Goal: Task Accomplishment & Management: Manage account settings

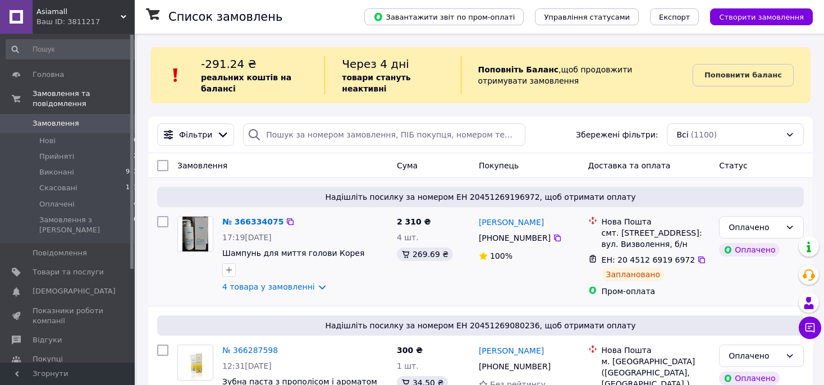
scroll to position [59, 0]
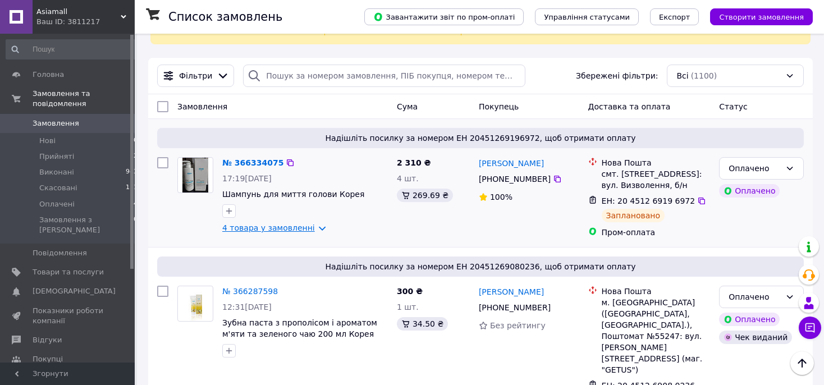
click at [285, 230] on link "4 товара у замовленні" at bounding box center [268, 227] width 93 height 9
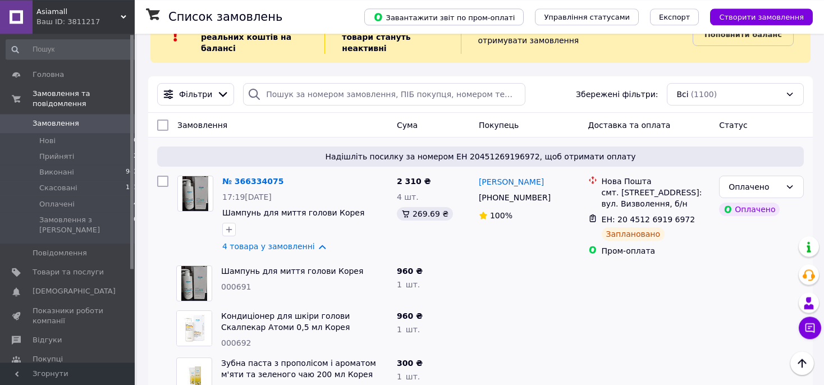
scroll to position [0, 0]
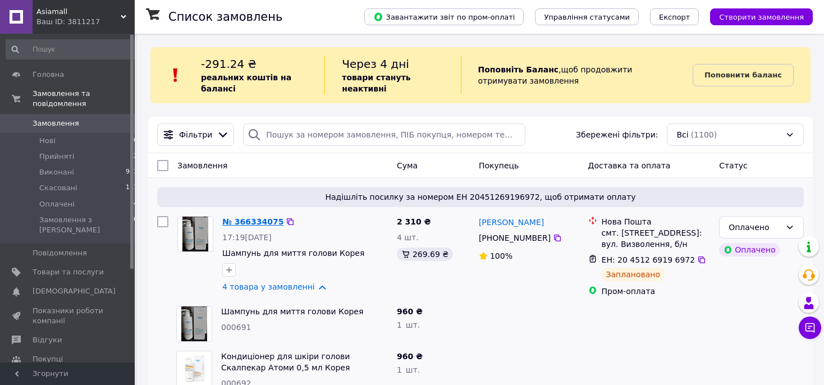
click at [255, 220] on link "№ 366334075" at bounding box center [252, 221] width 61 height 9
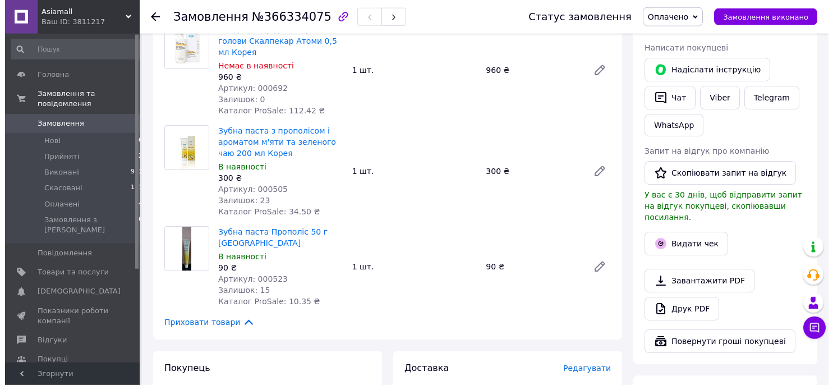
scroll to position [237, 0]
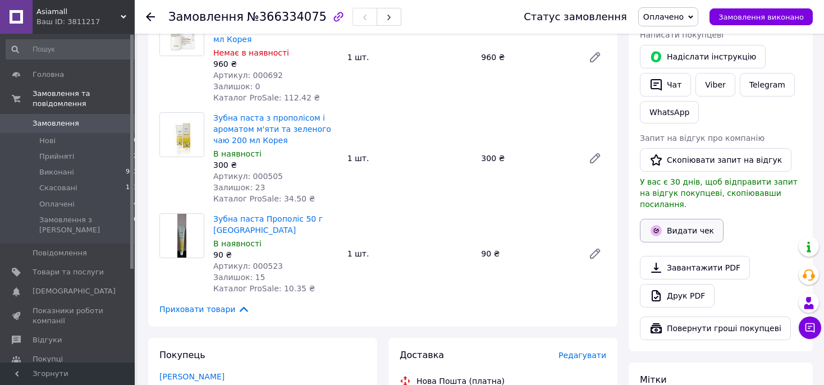
click at [675, 220] on button "Видати чек" at bounding box center [682, 231] width 84 height 24
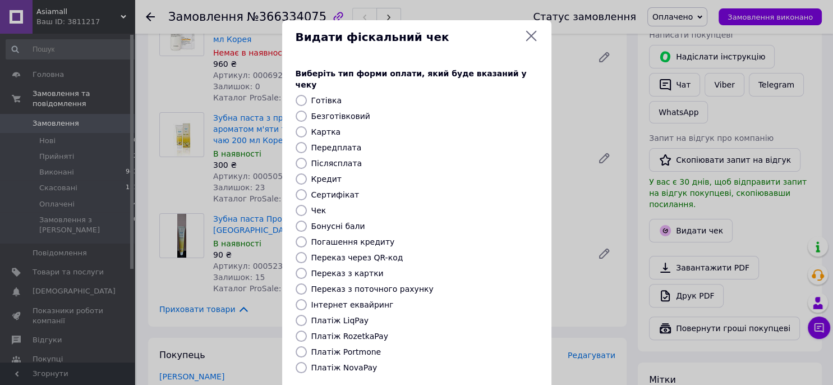
click at [297, 331] on input "Платіж RozetkaPay" at bounding box center [301, 336] width 11 height 11
radio input "true"
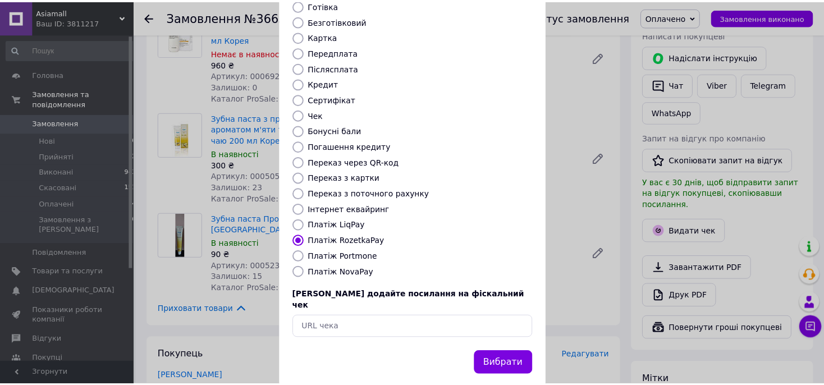
scroll to position [97, 0]
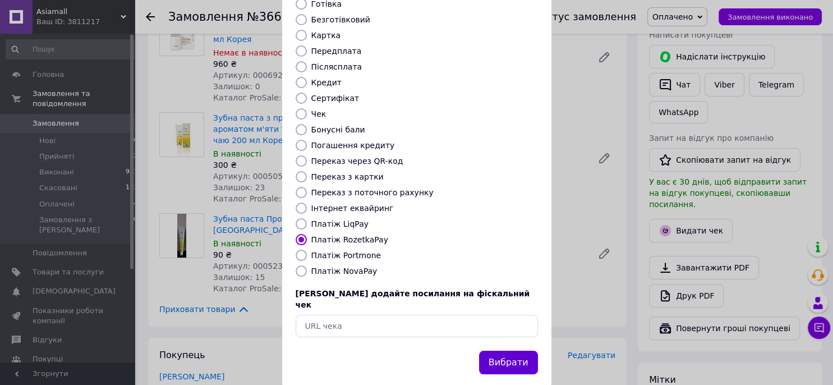
click at [502, 351] on button "Вибрати" at bounding box center [508, 363] width 59 height 24
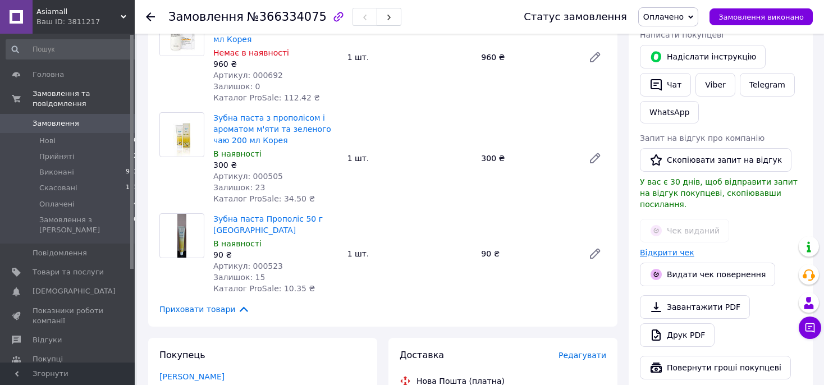
click at [659, 248] on link "Відкрити чек" at bounding box center [667, 252] width 54 height 9
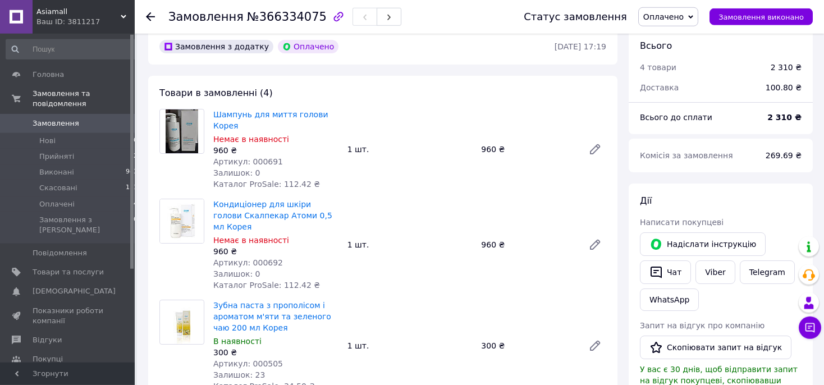
scroll to position [0, 0]
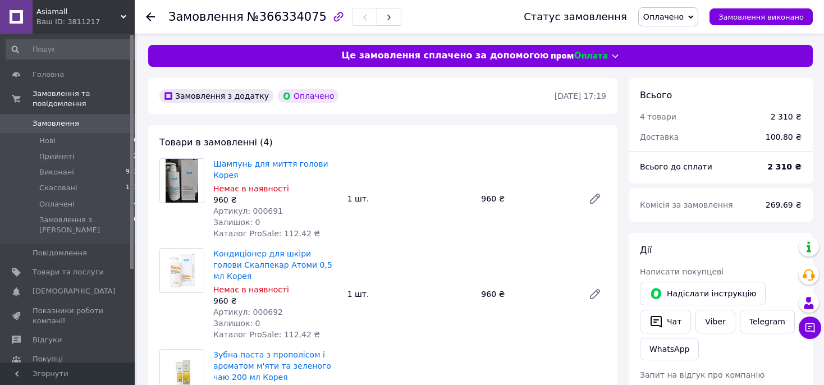
click at [45, 118] on span "Замовлення" at bounding box center [56, 123] width 47 height 10
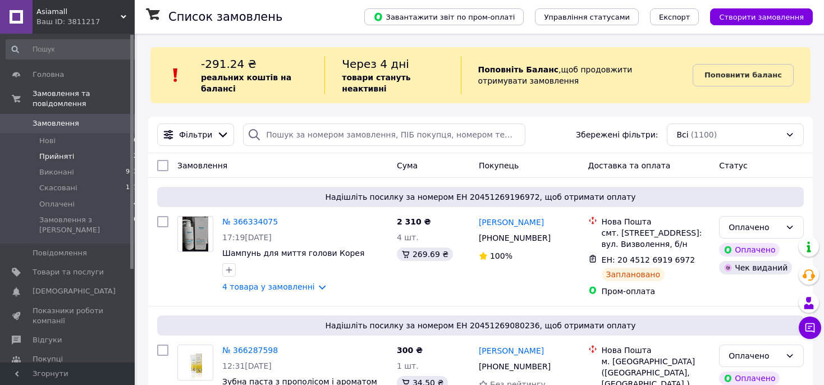
click at [57, 152] on span "Прийняті" at bounding box center [56, 157] width 35 height 10
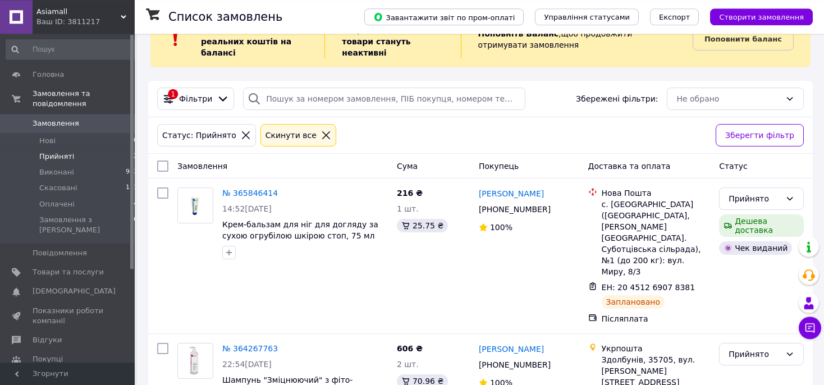
scroll to position [53, 0]
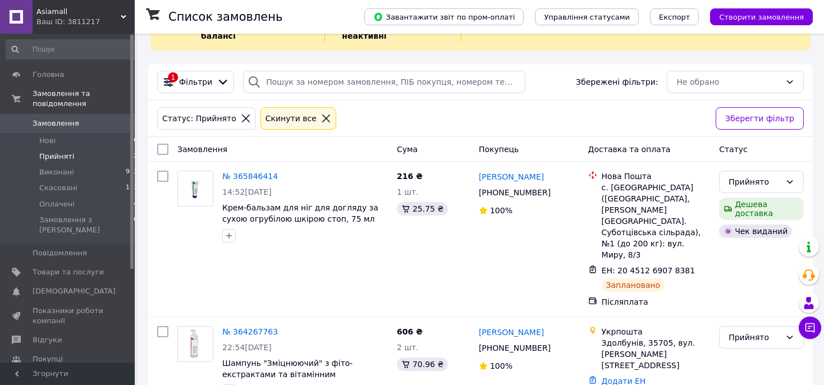
click at [51, 118] on span "Замовлення" at bounding box center [56, 123] width 47 height 10
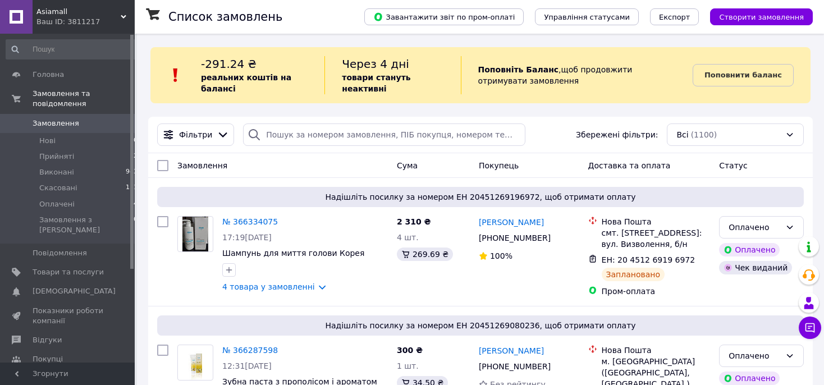
click at [51, 118] on span "Замовлення" at bounding box center [56, 123] width 47 height 10
